Goal: Task Accomplishment & Management: Use online tool/utility

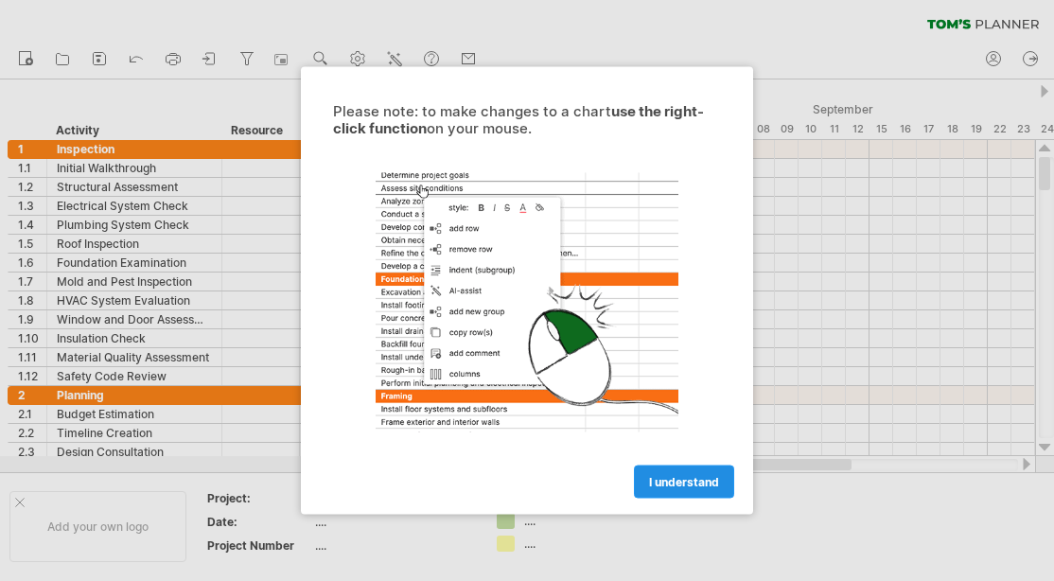
click at [656, 476] on span "I understand" at bounding box center [684, 482] width 70 height 14
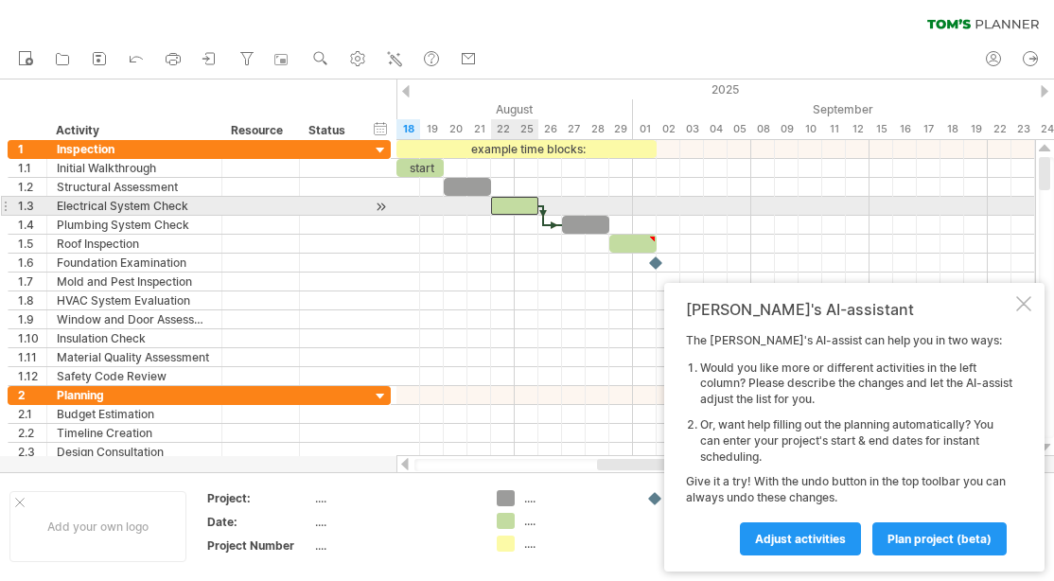
click at [522, 208] on div at bounding box center [514, 206] width 47 height 18
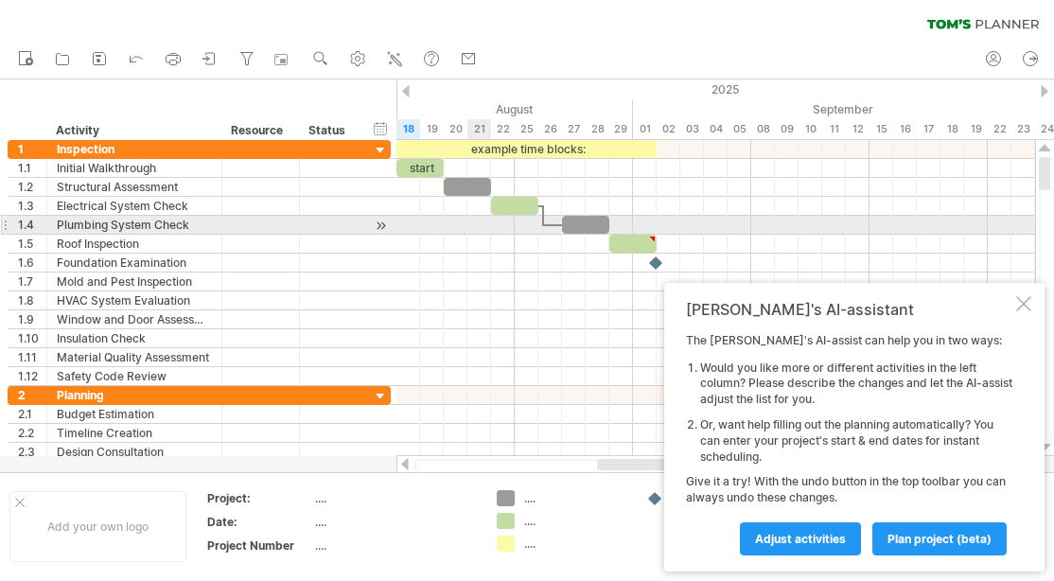
click at [468, 222] on div at bounding box center [715, 225] width 639 height 19
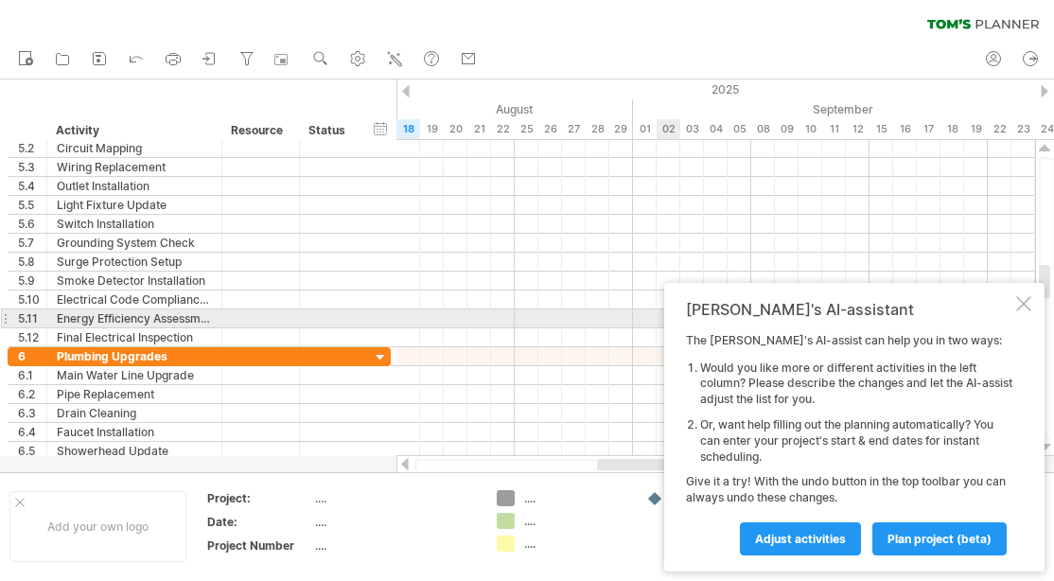
click at [1022, 310] on div at bounding box center [1023, 303] width 15 height 15
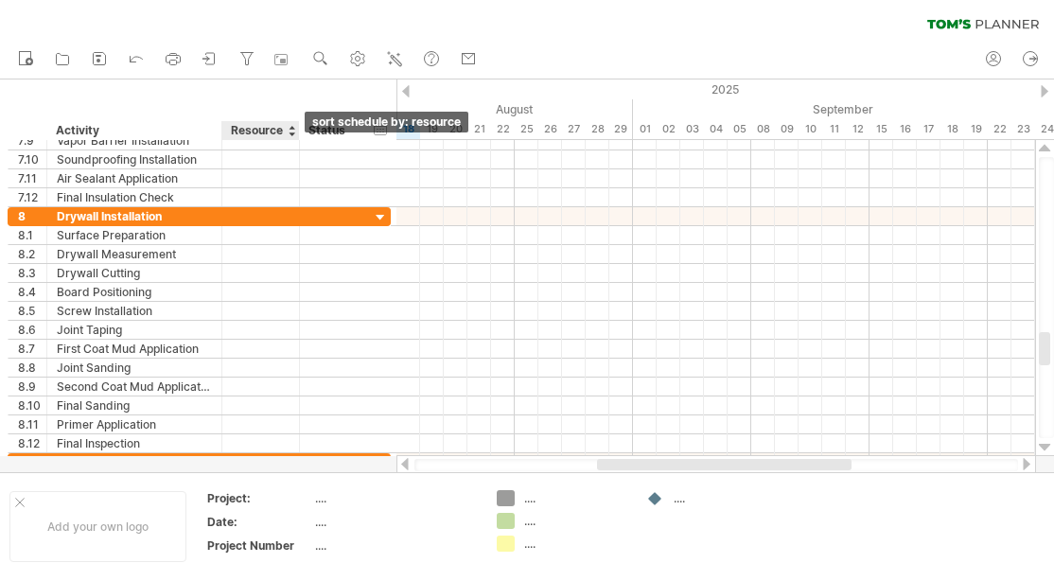
click at [290, 135] on div at bounding box center [292, 130] width 8 height 19
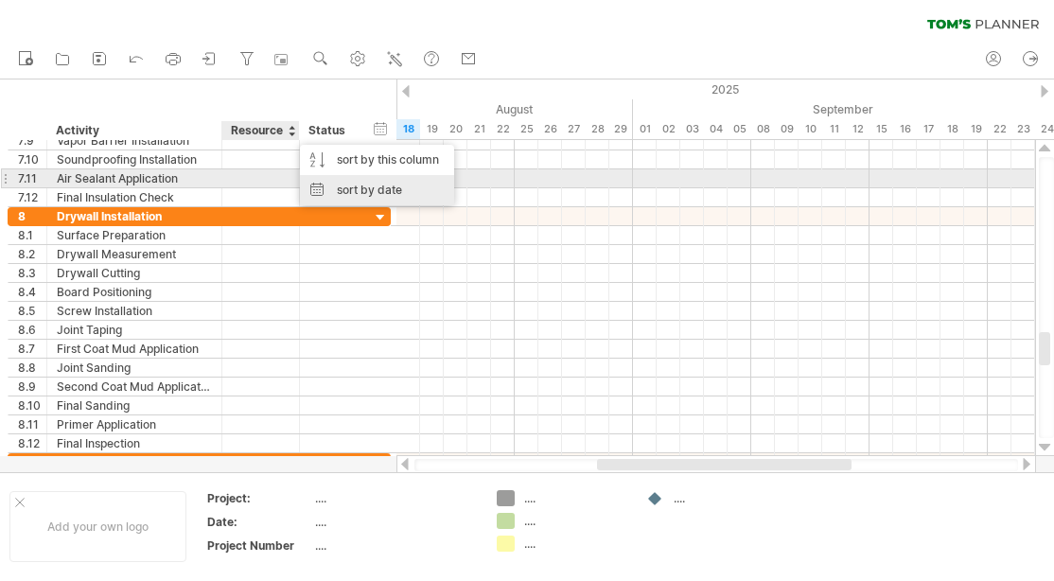
click at [351, 184] on div "sort by date" at bounding box center [377, 190] width 154 height 30
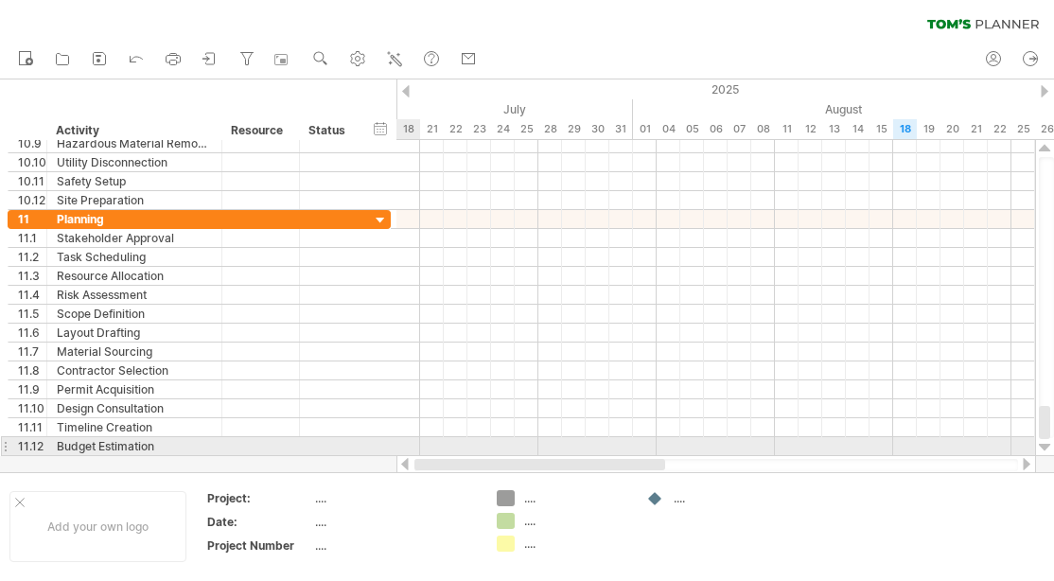
drag, startPoint x: 668, startPoint y: 461, endPoint x: 410, endPoint y: 438, distance: 259.2
click at [410, 438] on div "Trying to reach [DOMAIN_NAME] Connected again... 0% clear filter new 1" at bounding box center [527, 290] width 1054 height 581
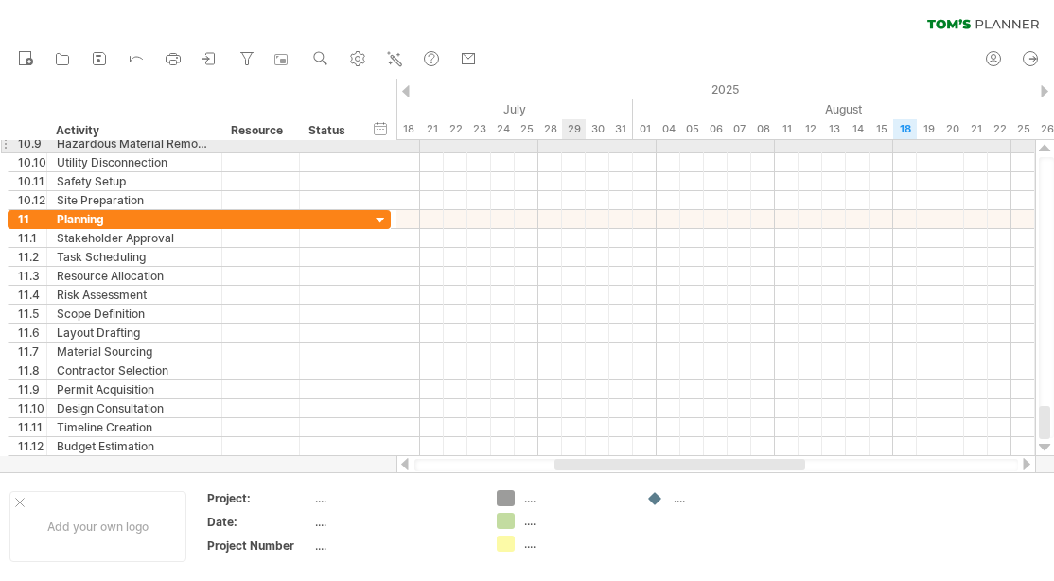
click at [569, 149] on div at bounding box center [715, 143] width 639 height 19
click at [576, 145] on div at bounding box center [715, 143] width 639 height 19
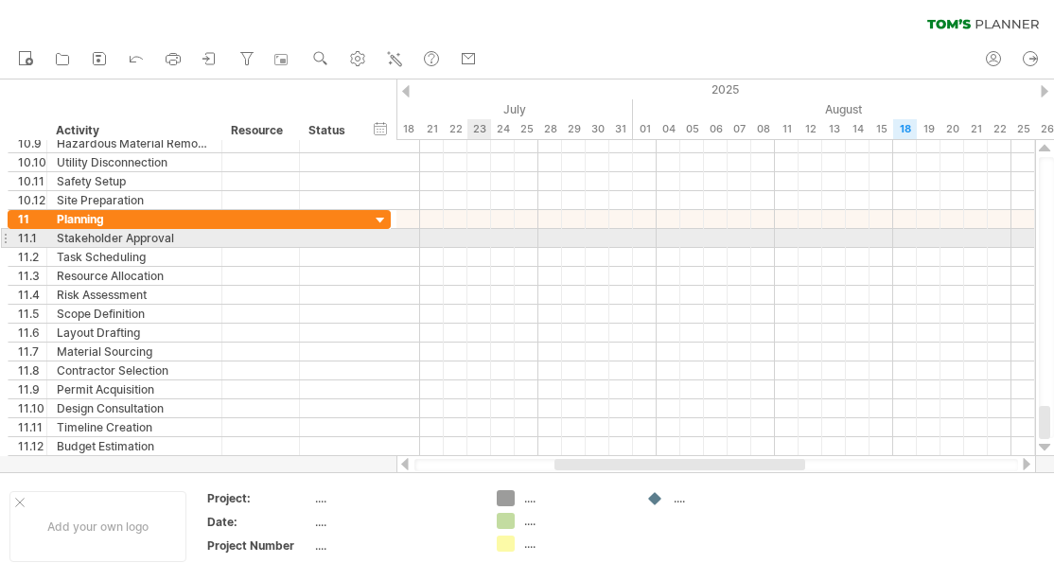
click at [488, 237] on div at bounding box center [715, 238] width 639 height 19
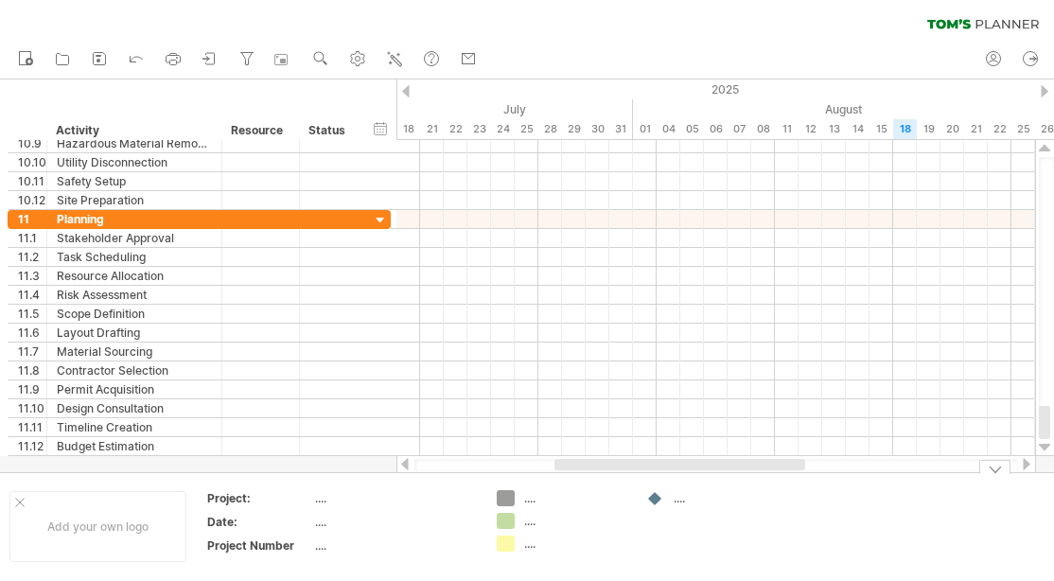
click at [510, 500] on div "Trying to reach [DOMAIN_NAME] Connected again... 0% clear filter new 1" at bounding box center [527, 290] width 1054 height 581
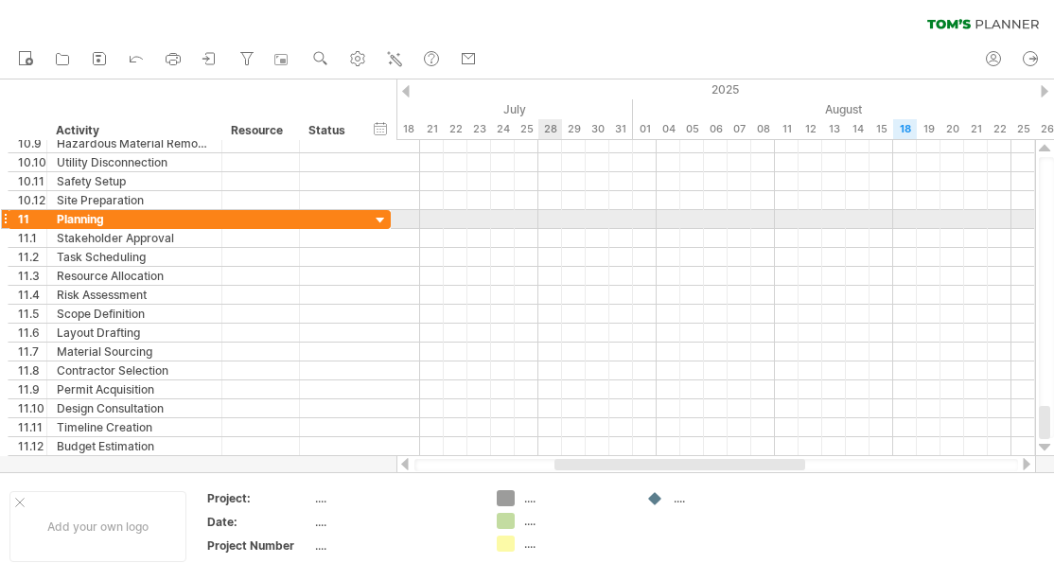
click at [548, 219] on div at bounding box center [715, 219] width 639 height 19
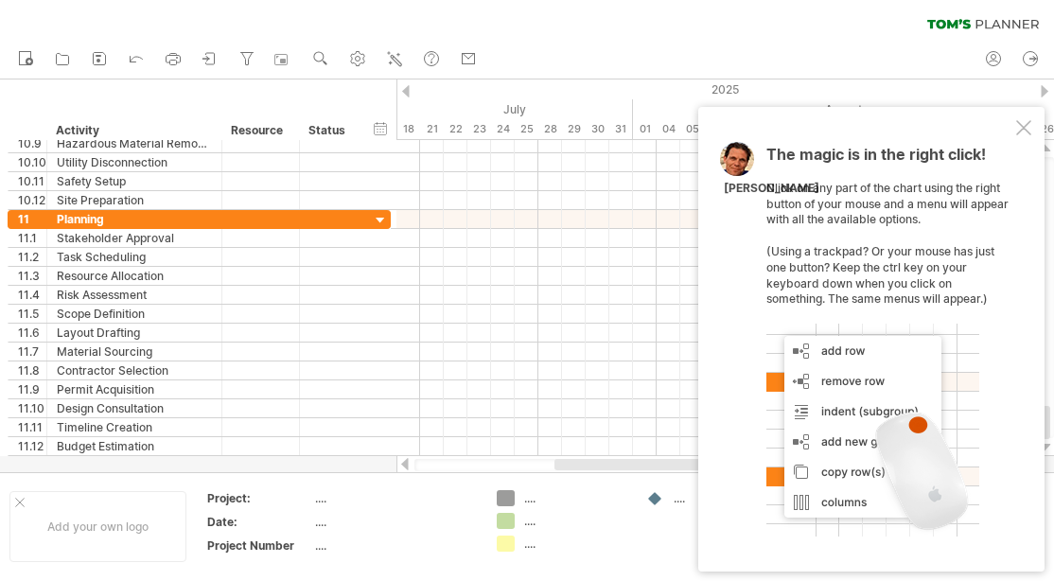
click at [1026, 135] on div at bounding box center [1023, 127] width 15 height 15
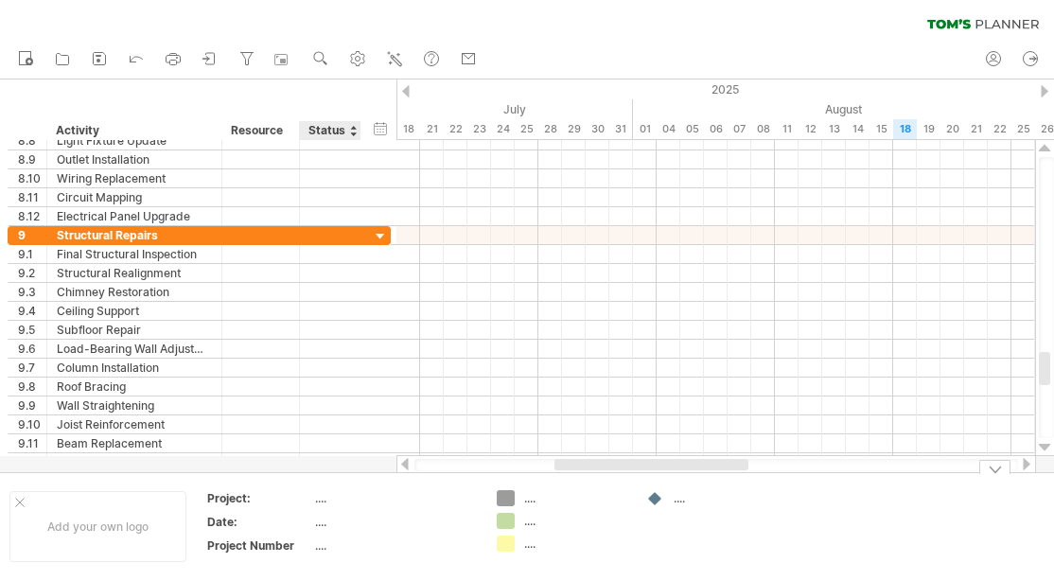
click at [325, 499] on div "...." at bounding box center [394, 498] width 159 height 16
type input "*"
click at [349, 129] on div "Status" at bounding box center [329, 130] width 42 height 19
click at [356, 132] on div at bounding box center [353, 130] width 8 height 19
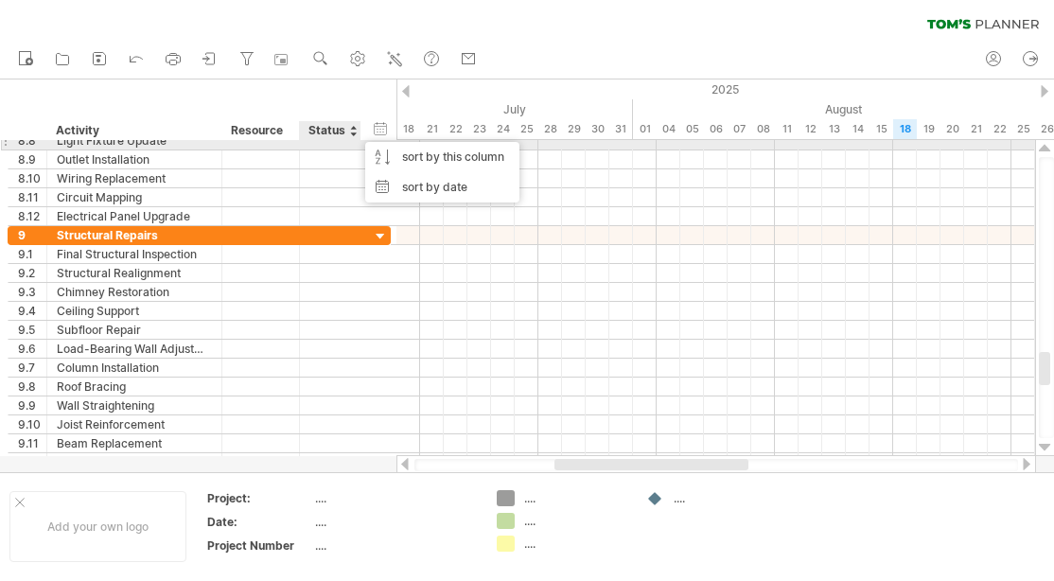
click at [337, 147] on div at bounding box center [330, 140] width 42 height 18
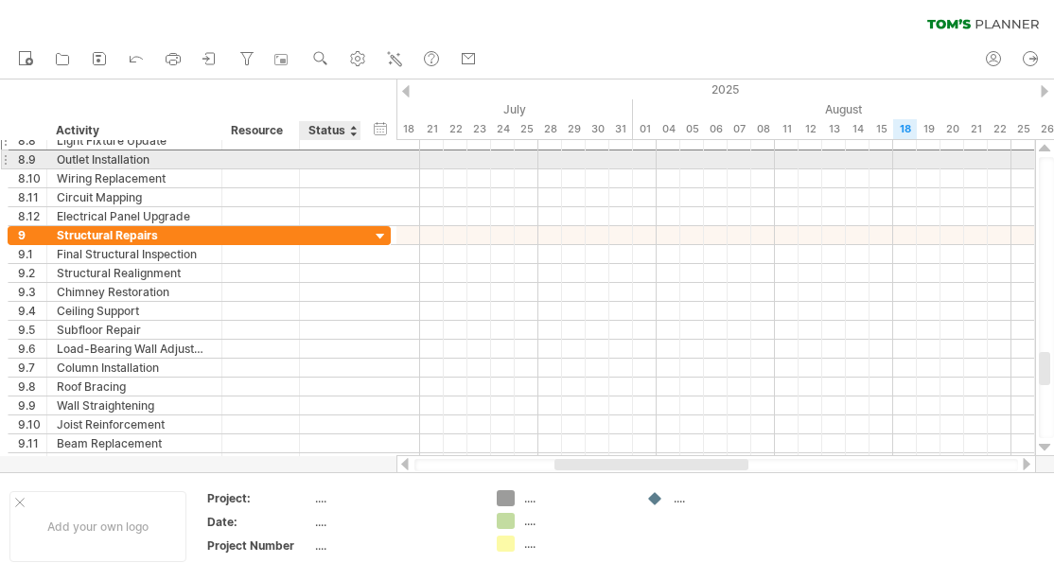
click at [341, 155] on div at bounding box center [330, 159] width 42 height 18
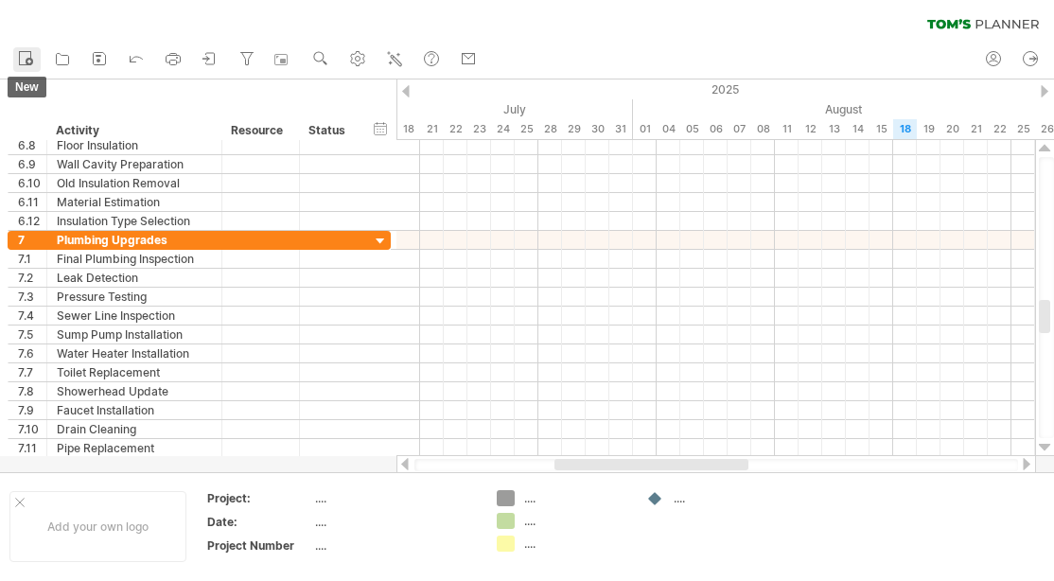
click at [29, 57] on icon at bounding box center [25, 57] width 19 height 19
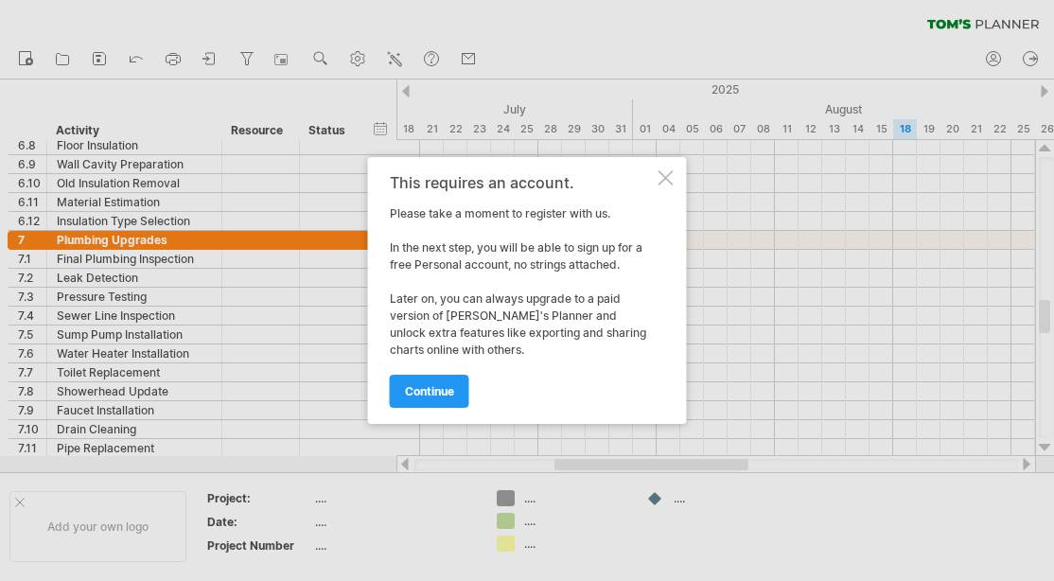
click at [668, 176] on div at bounding box center [665, 177] width 15 height 15
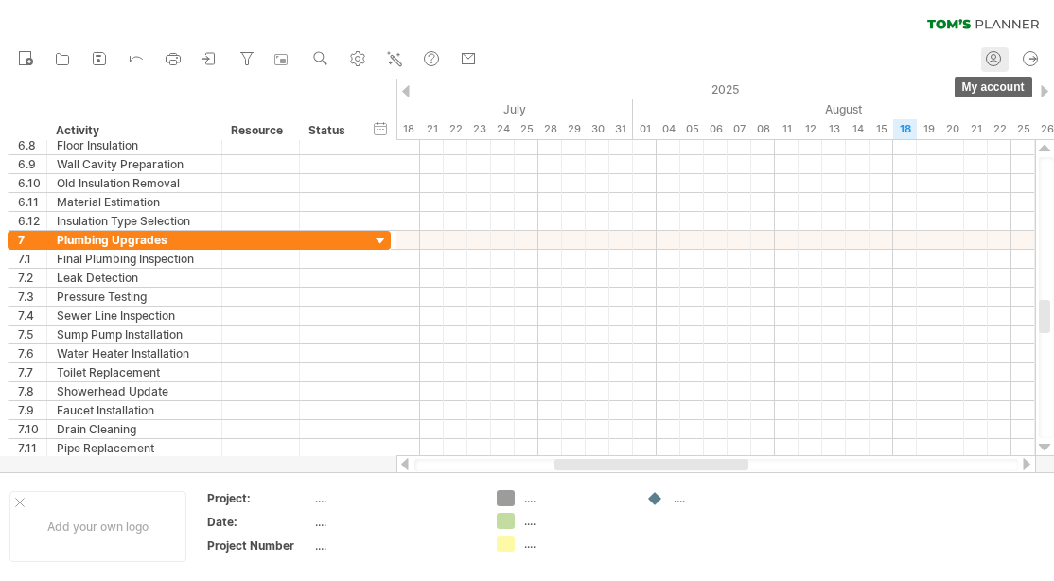
click at [990, 54] on icon at bounding box center [993, 58] width 19 height 19
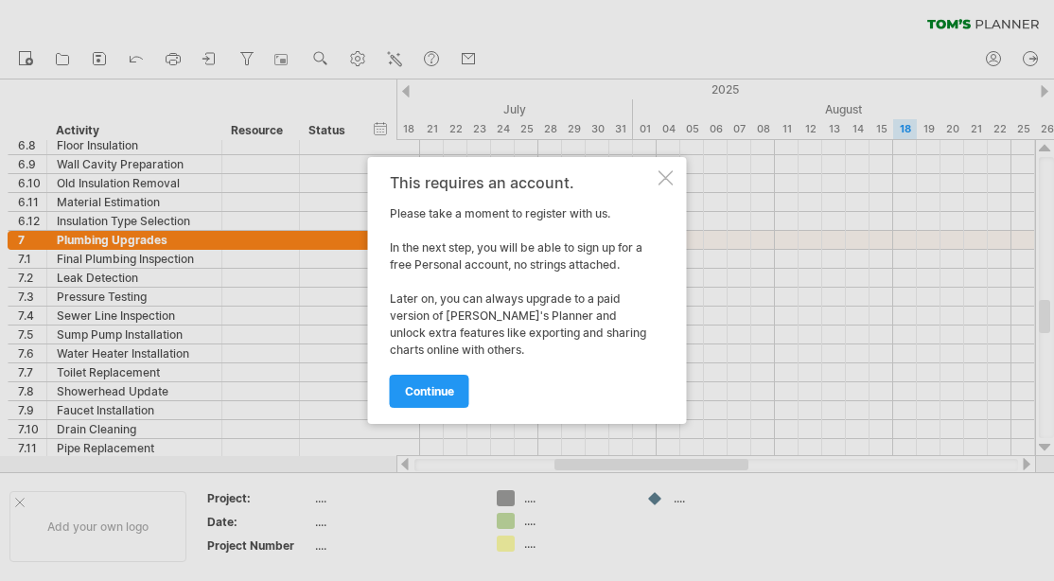
click at [663, 178] on div at bounding box center [665, 177] width 15 height 15
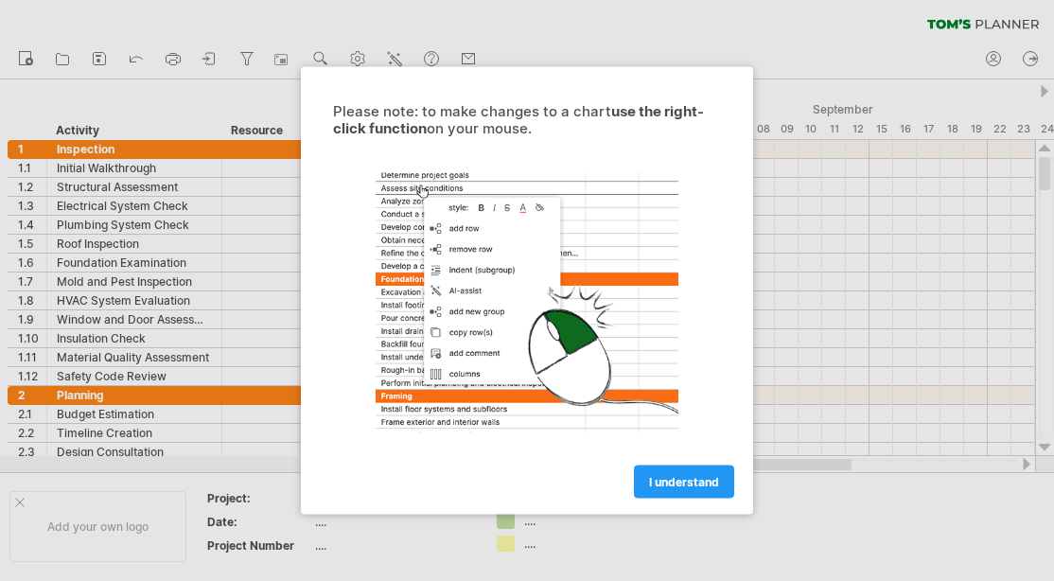
drag, startPoint x: 718, startPoint y: 480, endPoint x: 731, endPoint y: 476, distance: 13.8
click at [718, 480] on span "I understand" at bounding box center [684, 482] width 70 height 14
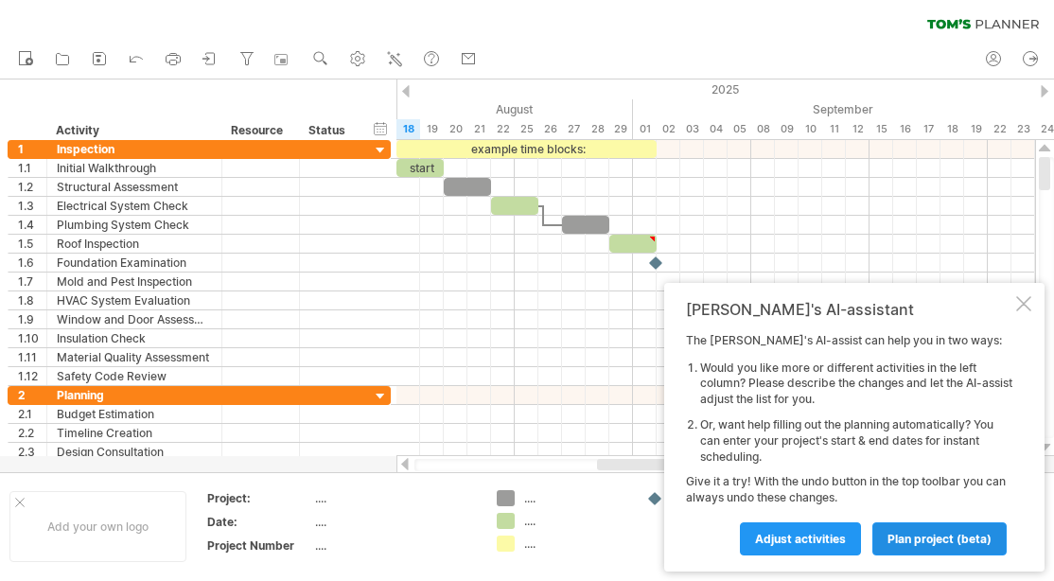
click at [918, 537] on span "plan project (beta)" at bounding box center [939, 539] width 104 height 14
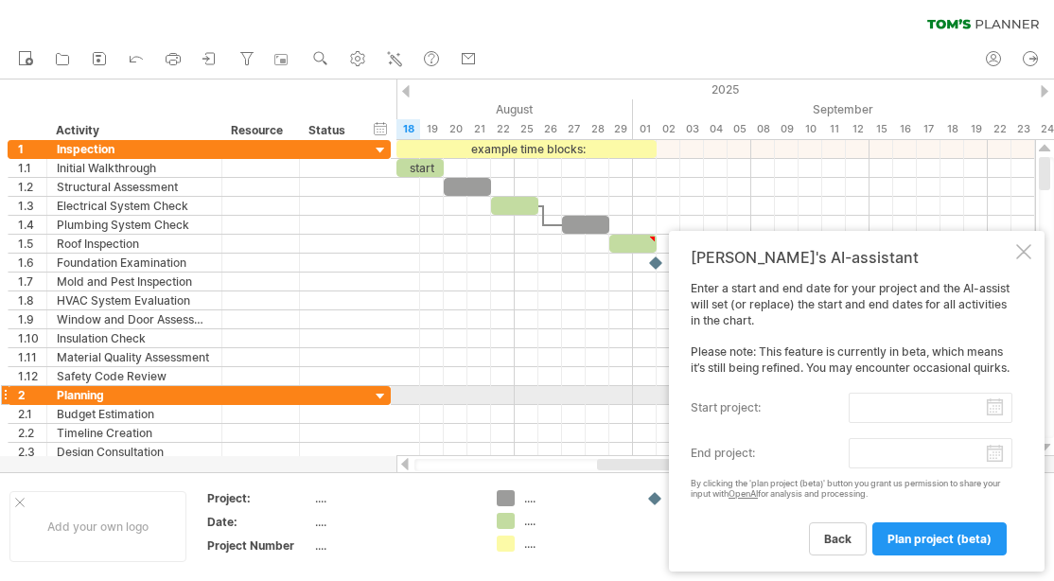
click at [963, 401] on input "start project:" at bounding box center [931, 408] width 164 height 30
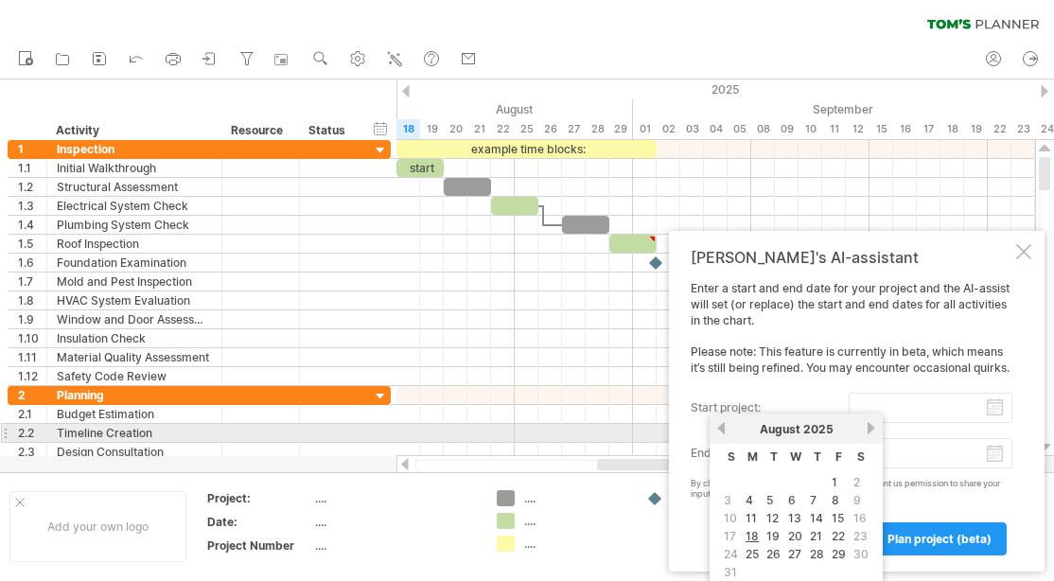
click at [868, 429] on link "next" at bounding box center [871, 428] width 14 height 14
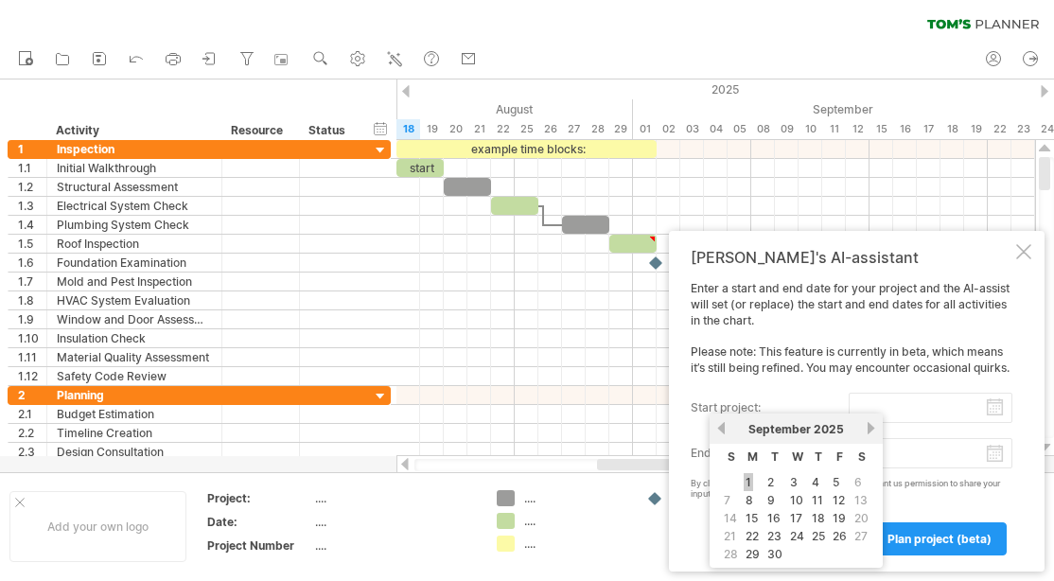
click at [750, 480] on link "1" at bounding box center [748, 482] width 9 height 18
type input "********"
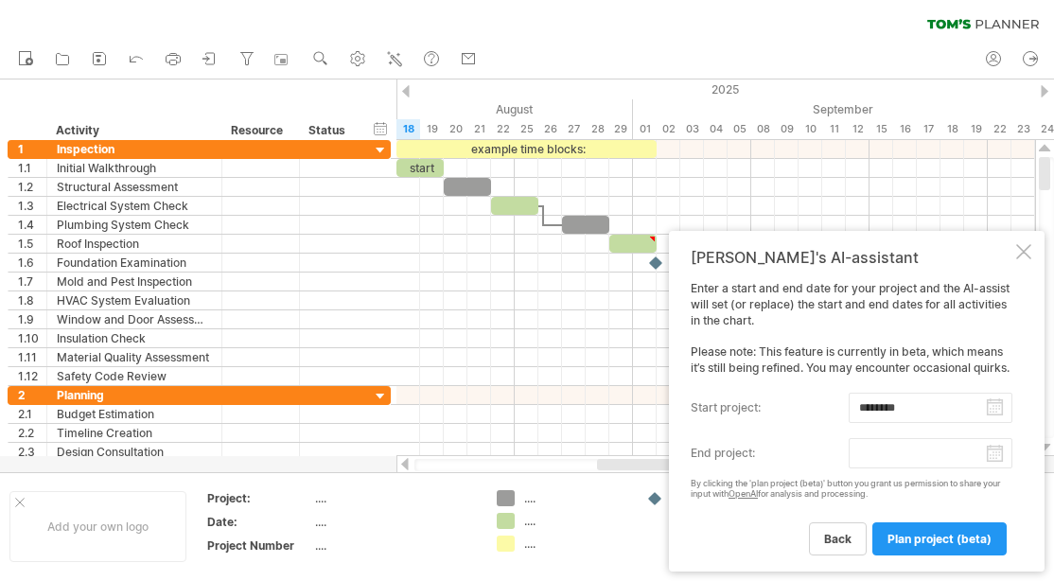
click at [999, 458] on body "progress(100%) Trying to reach [DOMAIN_NAME] Connected again... 0% clear filter…" at bounding box center [527, 292] width 1054 height 585
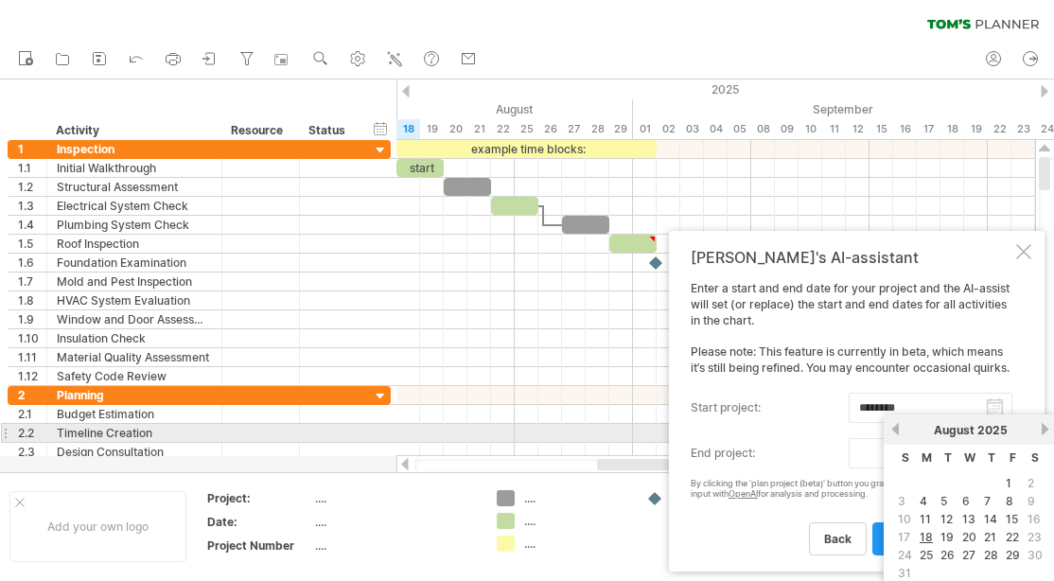
click at [1042, 430] on link "next" at bounding box center [1045, 429] width 14 height 14
click at [934, 552] on link "24" at bounding box center [928, 555] width 18 height 18
type input "********"
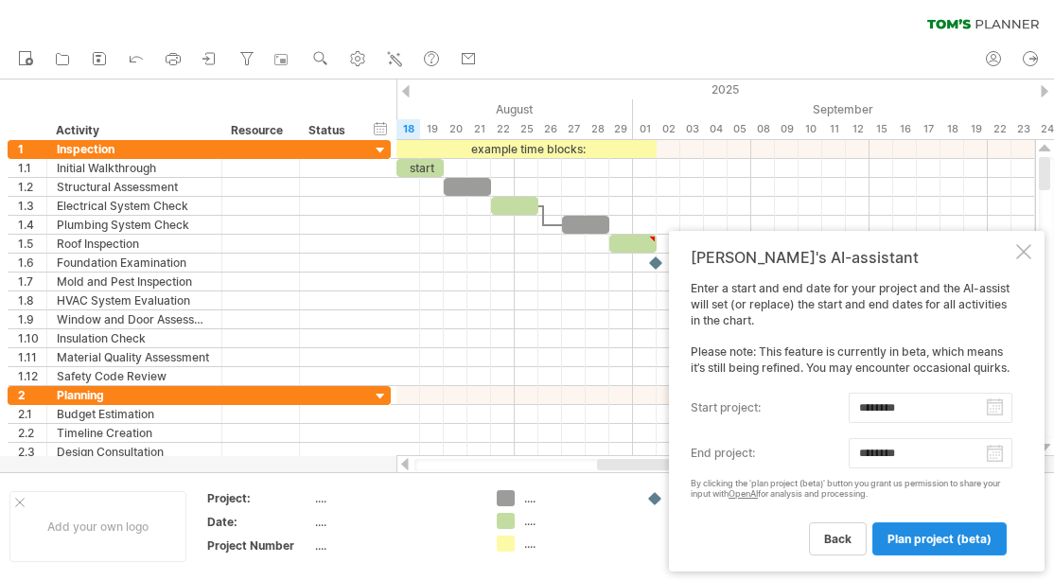
click at [937, 534] on span "plan project (beta)" at bounding box center [939, 539] width 104 height 14
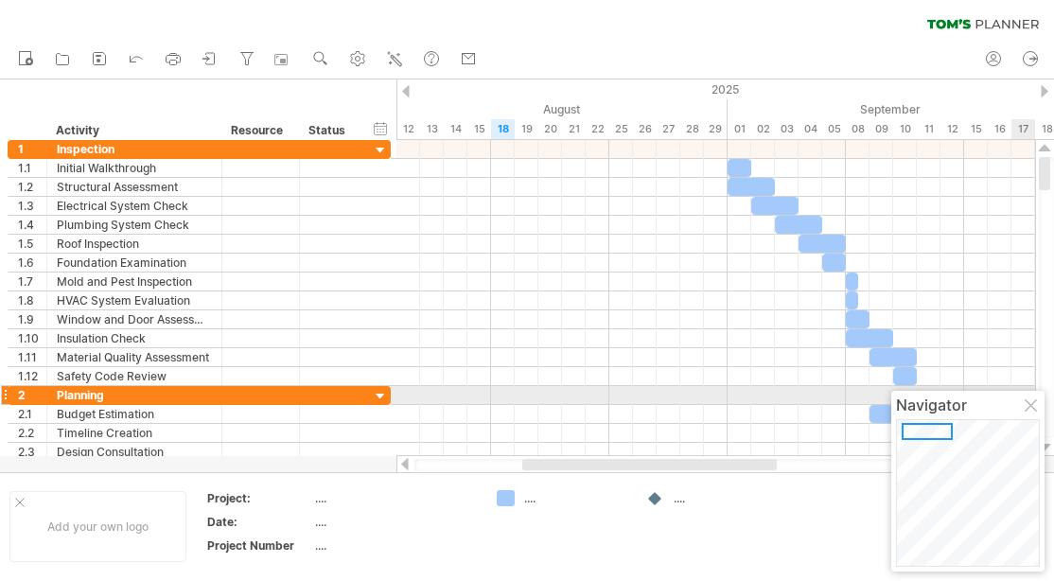
click at [1031, 403] on div at bounding box center [1031, 406] width 15 height 15
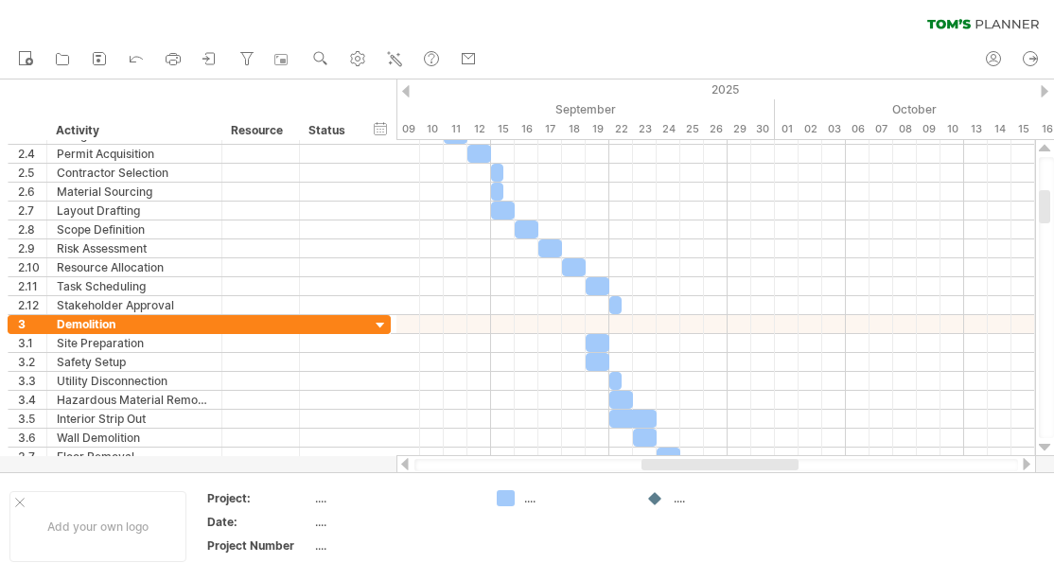
drag, startPoint x: 613, startPoint y: 459, endPoint x: 727, endPoint y: 457, distance: 114.5
click at [727, 457] on div at bounding box center [715, 464] width 639 height 19
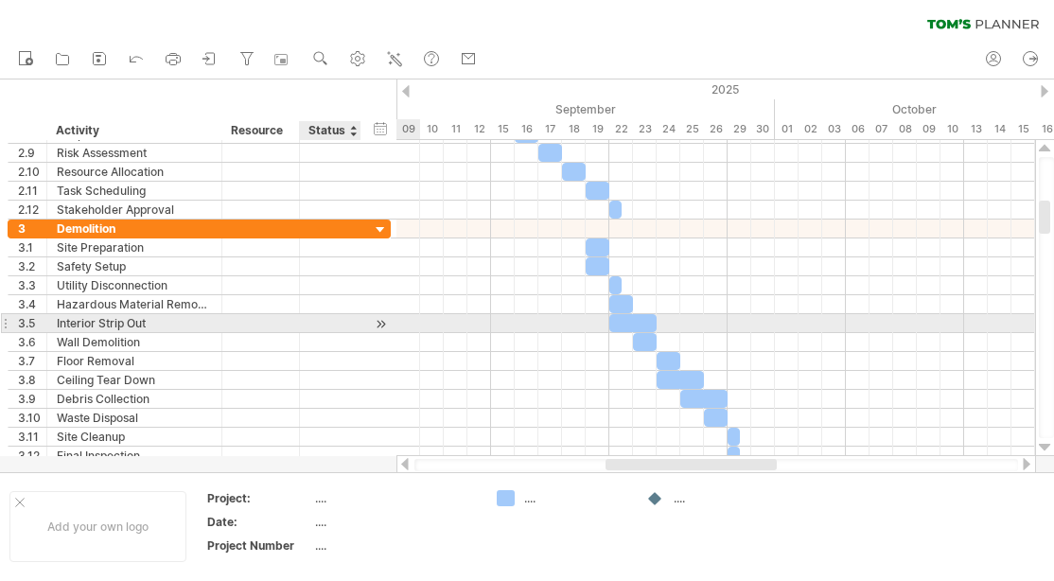
click at [379, 323] on div at bounding box center [381, 324] width 18 height 20
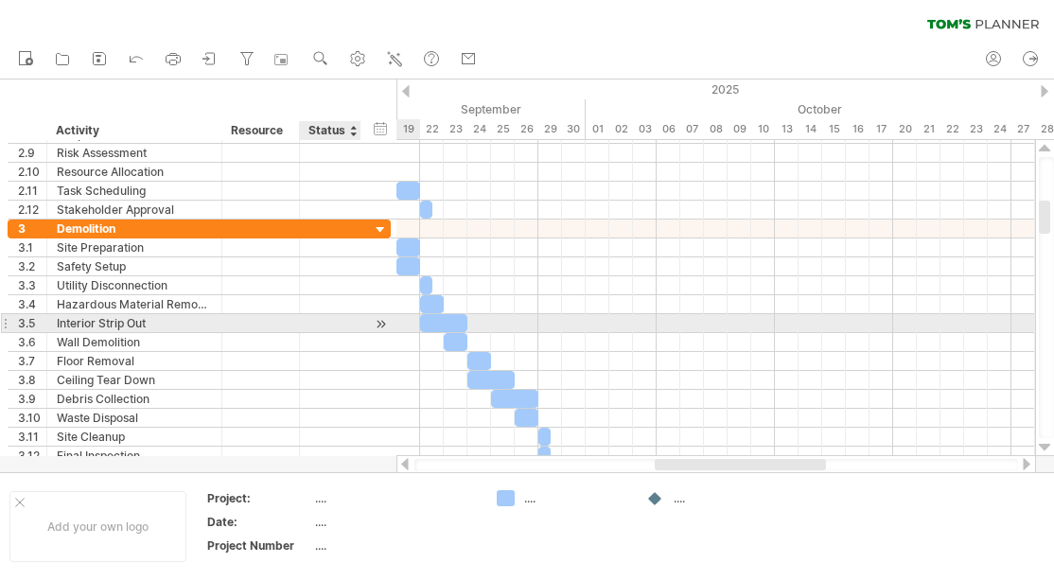
click at [379, 323] on div at bounding box center [381, 324] width 18 height 20
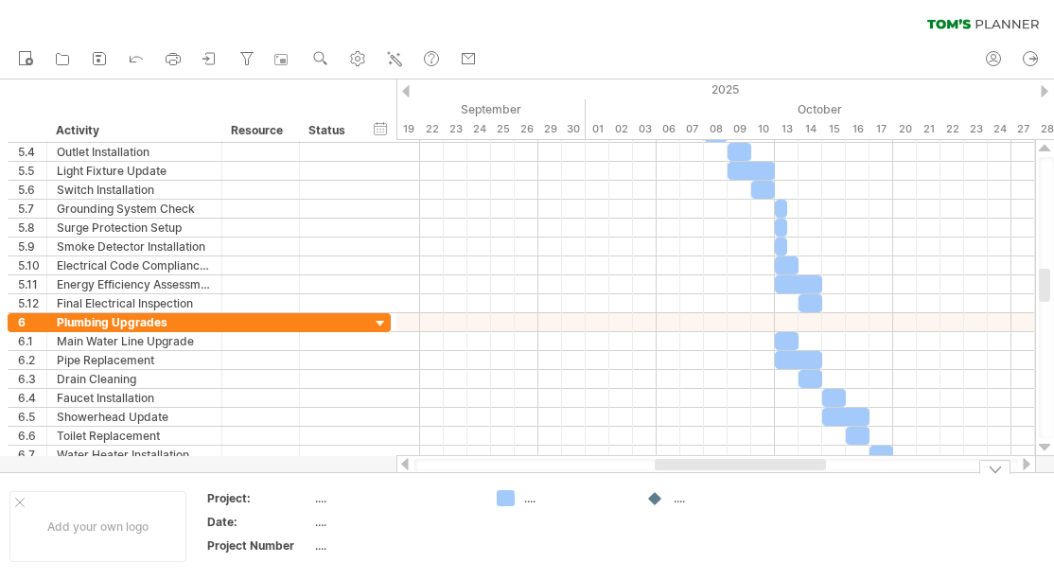
click at [509, 500] on div "Trying to reach [DOMAIN_NAME] Connected again... 0% clear filter new 1" at bounding box center [527, 290] width 1054 height 581
click at [528, 499] on div "...." at bounding box center [575, 498] width 103 height 16
click at [504, 498] on div "Trying to reach [DOMAIN_NAME] Connected again... 0% clear filter new 1" at bounding box center [527, 290] width 1054 height 581
click at [655, 499] on div "Trying to reach [DOMAIN_NAME] Connected again... 0% clear filter new 1" at bounding box center [527, 290] width 1054 height 581
click at [678, 499] on div "...." at bounding box center [725, 498] width 103 height 16
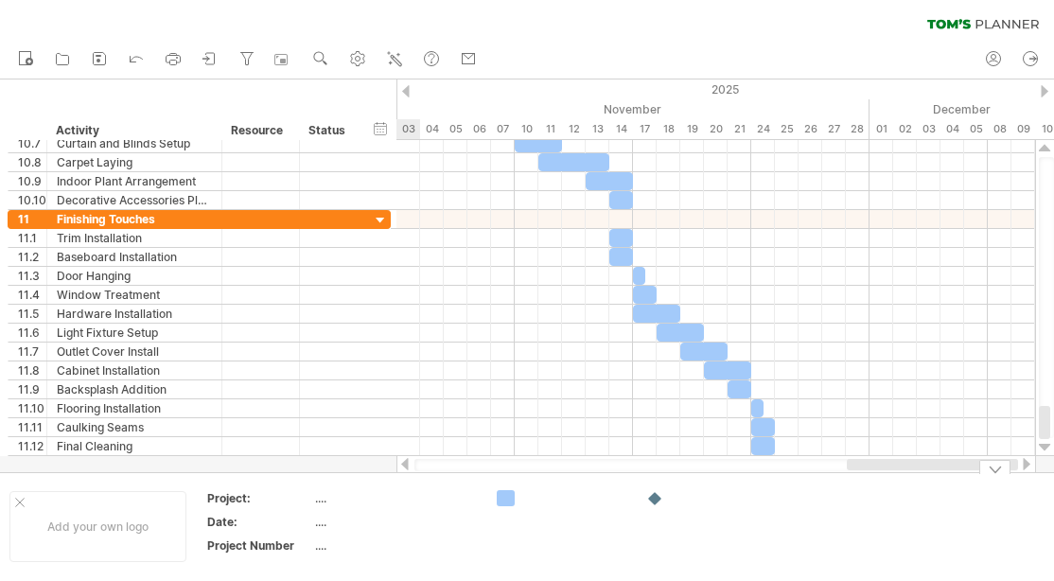
drag, startPoint x: 674, startPoint y: 464, endPoint x: 915, endPoint y: 472, distance: 241.3
click at [915, 472] on div "Trying to reach [DOMAIN_NAME] Connected again... 0% clear filter new 1" at bounding box center [527, 290] width 1054 height 581
